Goal: Entertainment & Leisure: Consume media (video, audio)

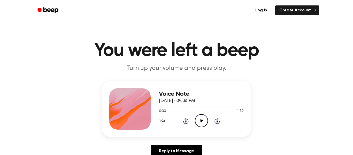
click at [201, 117] on icon "Play Audio" at bounding box center [201, 120] width 13 height 13
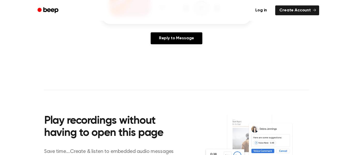
scroll to position [111, 0]
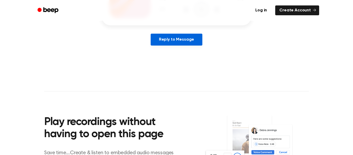
click at [174, 44] on link "Reply to Message" at bounding box center [177, 40] width 52 height 12
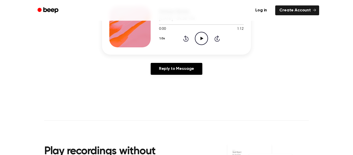
scroll to position [82, 0]
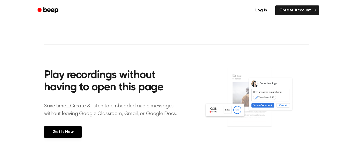
scroll to position [82, 0]
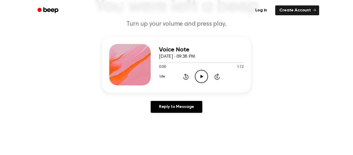
scroll to position [27, 0]
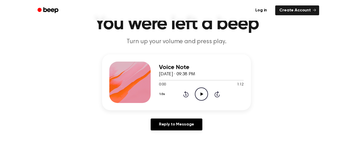
click at [262, 34] on header "You were left a beep Turn up your volume and press play." at bounding box center [176, 30] width 340 height 31
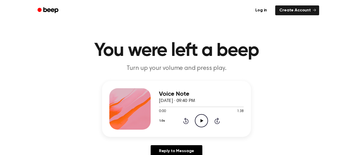
click at [203, 120] on icon "Play Audio" at bounding box center [201, 120] width 13 height 13
click at [328, 127] on div "Voice Note [DATE] · 09:40 PM 0:17 1:38 Your browser does not support the [objec…" at bounding box center [176, 121] width 340 height 80
click at [204, 121] on icon "Play Audio" at bounding box center [201, 120] width 13 height 13
click at [200, 120] on icon at bounding box center [201, 120] width 3 height 3
click at [266, 128] on div "Voice Note September 16, 2024 · 09:47 PM 0:27 1:35 Your browser does not suppor…" at bounding box center [176, 121] width 340 height 80
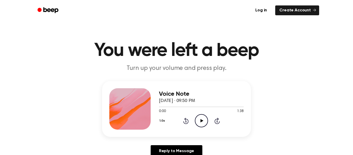
click at [201, 121] on icon at bounding box center [201, 120] width 3 height 3
